Goal: Check status: Check status

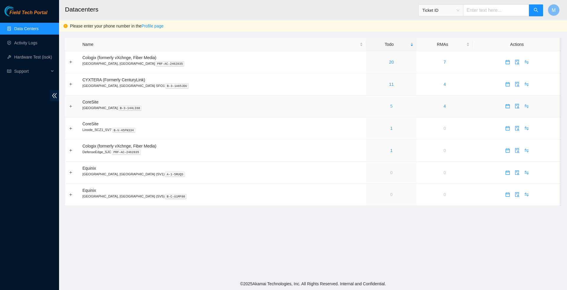
click at [391, 108] on link "5" at bounding box center [392, 106] width 2 height 5
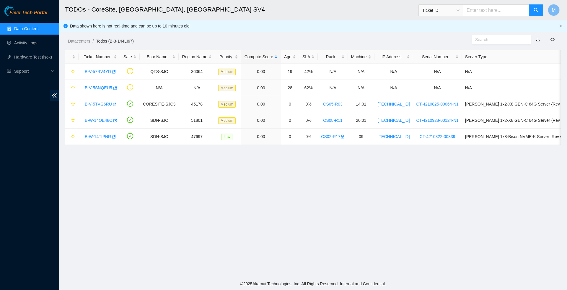
click at [473, 9] on input "text" at bounding box center [496, 10] width 66 height 12
paste input "B-W-14VCD8H"
type input "B-W-14VCD8H"
click at [533, 11] on button "button" at bounding box center [536, 10] width 14 height 12
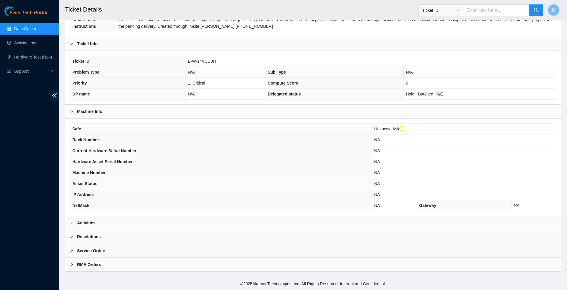
scroll to position [118, 0]
click at [71, 221] on icon "right" at bounding box center [72, 223] width 4 height 4
